Goal: Task Accomplishment & Management: Complete application form

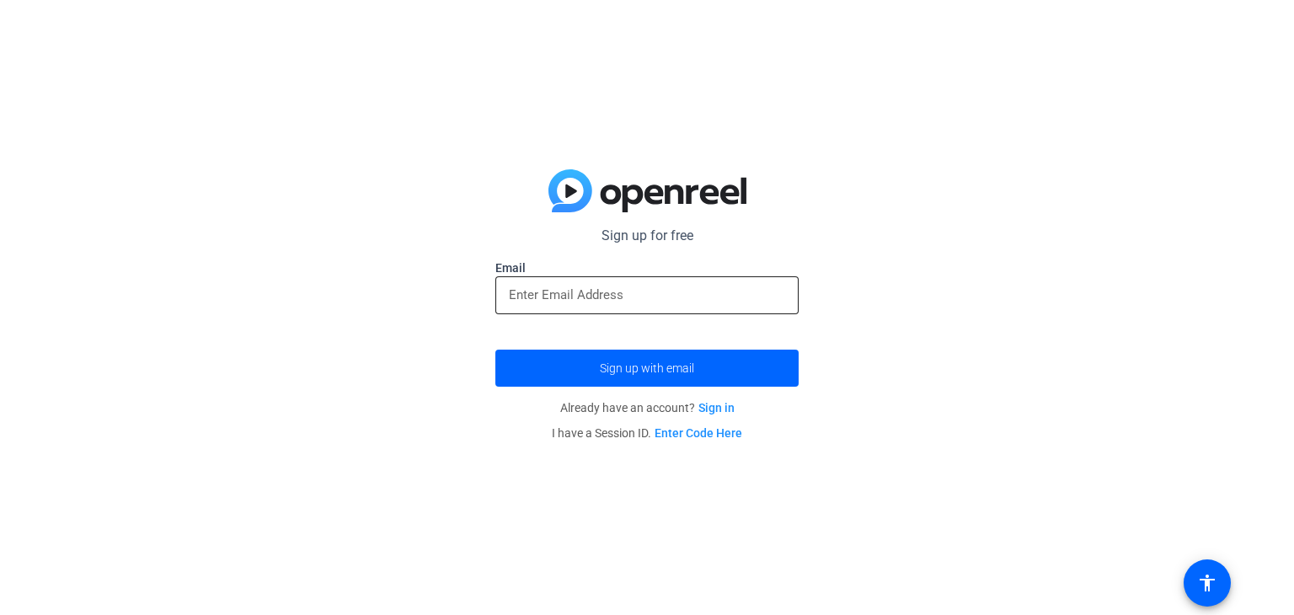
click at [601, 286] on input "email" at bounding box center [647, 295] width 276 height 20
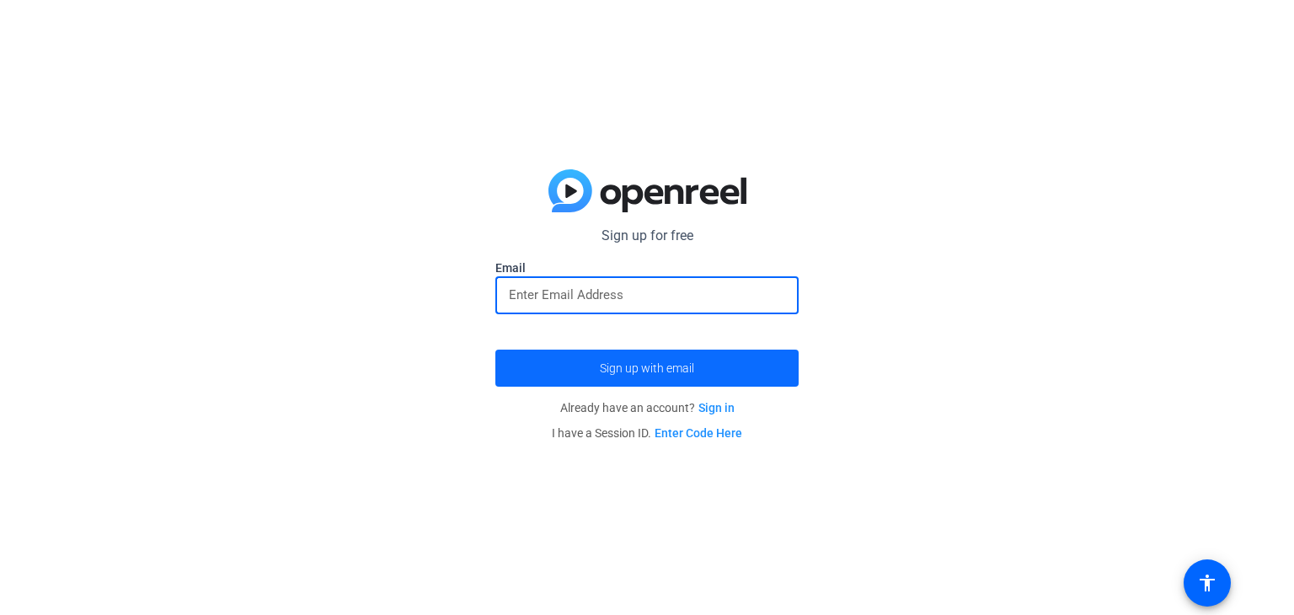
click at [663, 368] on span "Sign up with email" at bounding box center [647, 368] width 94 height 0
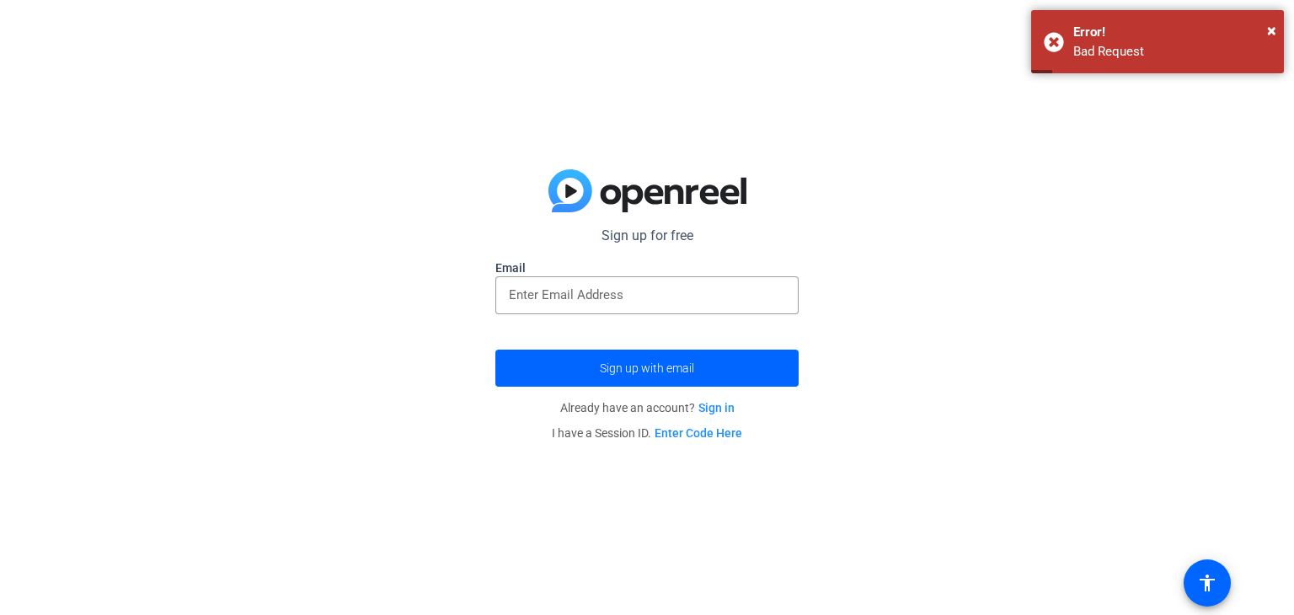
click at [708, 409] on link "Sign in" at bounding box center [716, 407] width 36 height 13
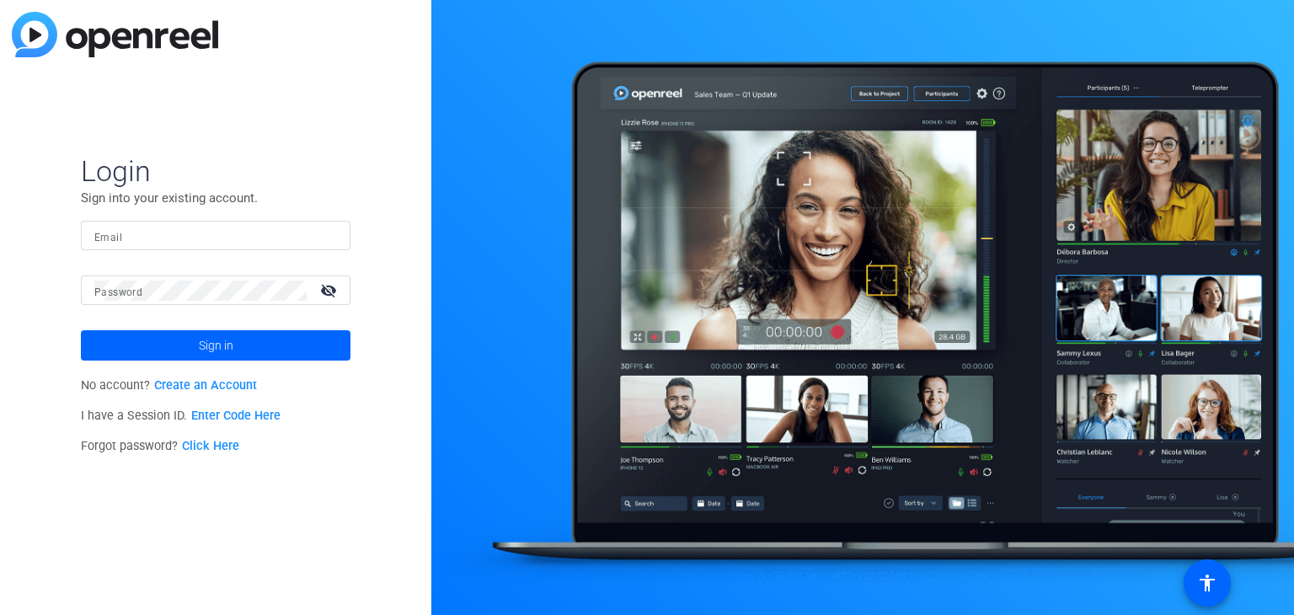
click at [232, 383] on link "Create an Account" at bounding box center [205, 385] width 103 height 14
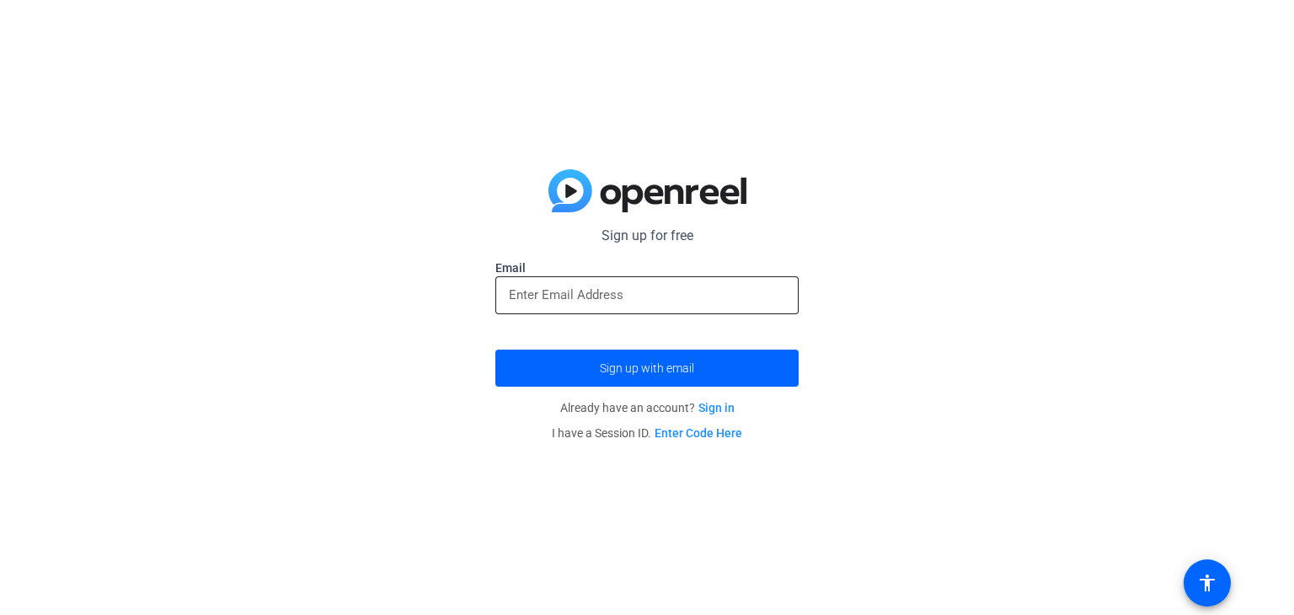
click at [660, 286] on input "email" at bounding box center [647, 295] width 276 height 20
paste input "[EMAIL_ADDRESS][DOMAIN_NAME]"
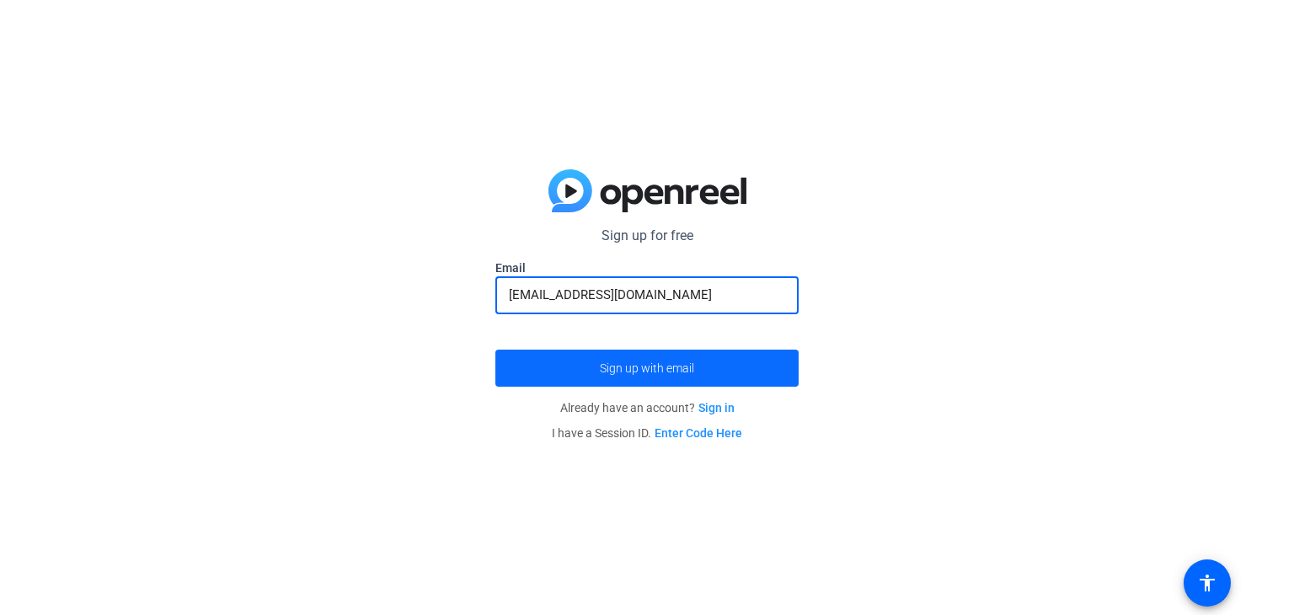
type input "[EMAIL_ADDRESS][DOMAIN_NAME]"
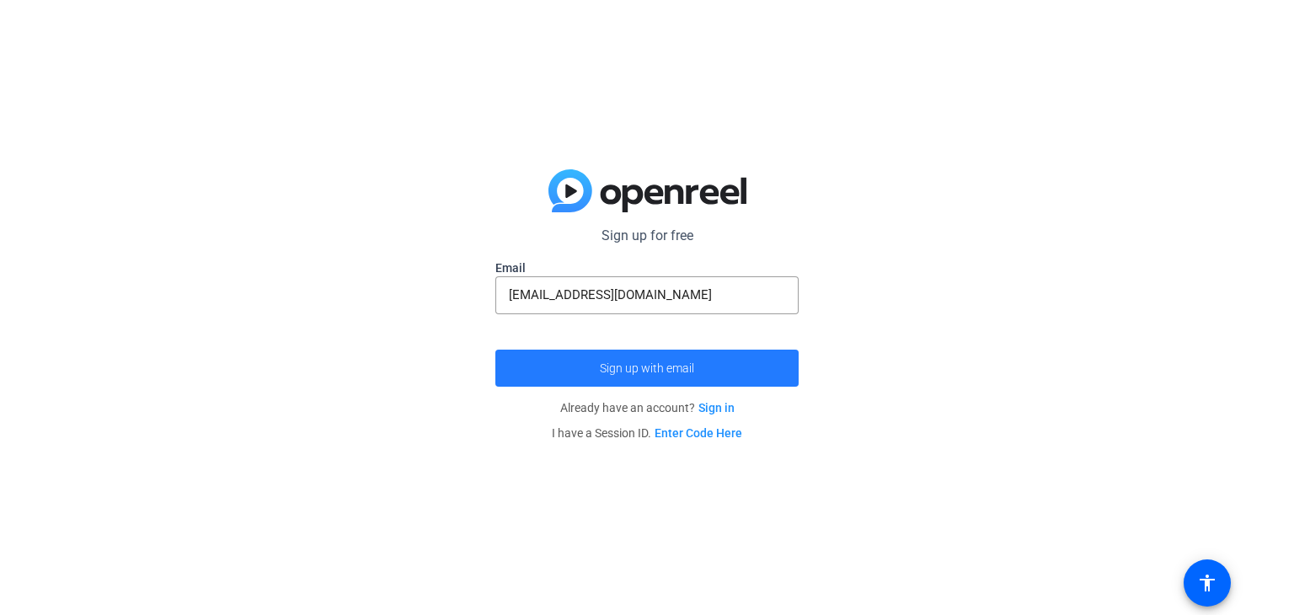
click at [629, 377] on span "submit" at bounding box center [646, 368] width 303 height 40
